Goal: Register for event/course

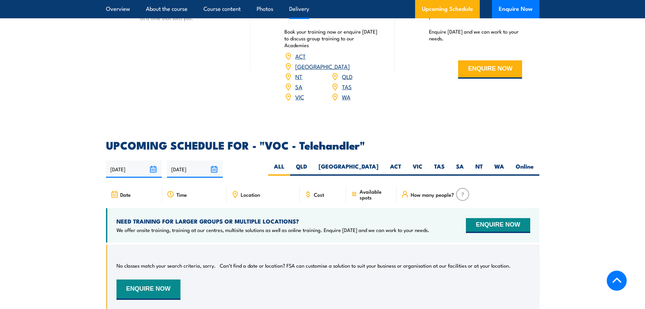
scroll to position [915, 0]
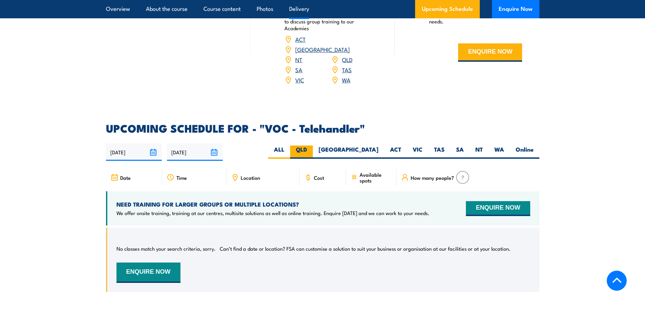
click at [313, 147] on label "QLD" at bounding box center [301, 151] width 23 height 13
click at [312, 147] on input "QLD" at bounding box center [309, 147] width 4 height 4
radio input "true"
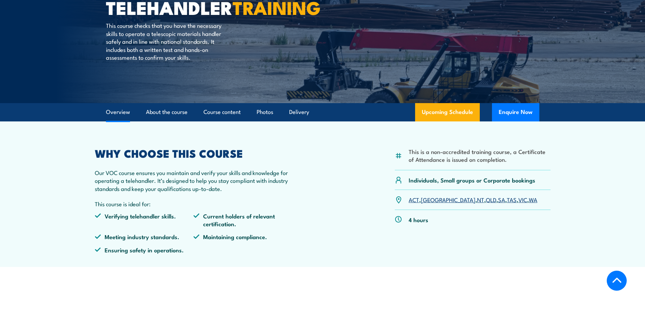
scroll to position [19, 0]
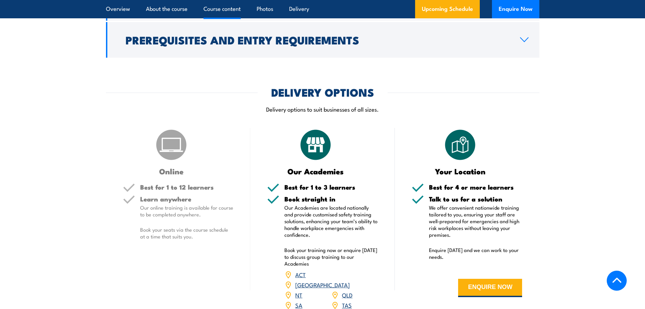
scroll to position [678, 0]
